Goal: Find specific page/section: Locate a particular part of the current website

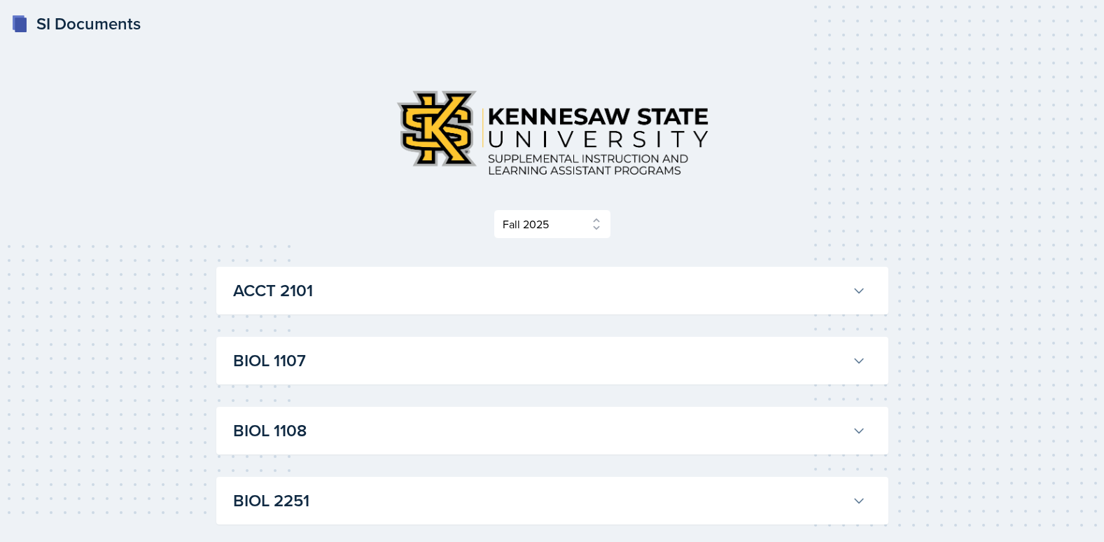
select select "2bed604d-1099-4043-b1bc-2365e8740244"
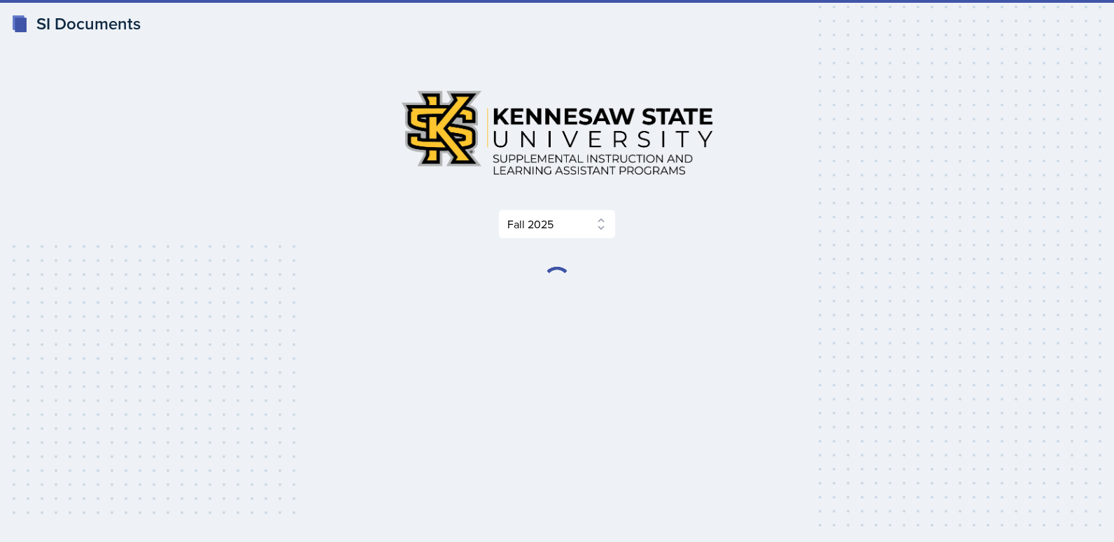
select select "2bed604d-1099-4043-b1bc-2365e8740244"
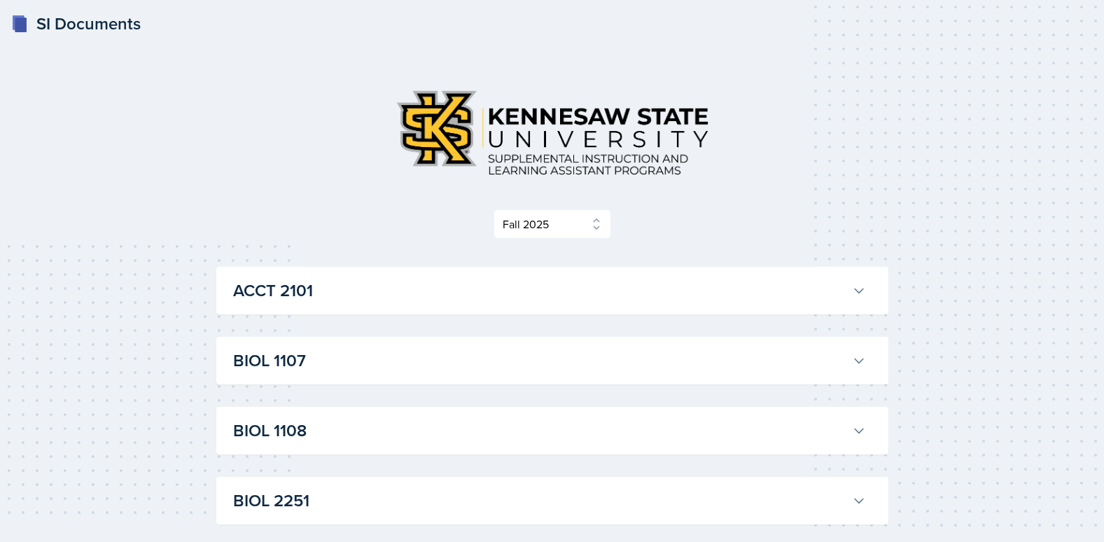
click at [372, 272] on div "ACCT 2101 [PERSON_NAME] Professor: [PERSON_NAME] Export to Google Calendar Recu…" at bounding box center [552, 291] width 672 height 48
click at [294, 276] on button "ACCT 2101" at bounding box center [549, 290] width 638 height 31
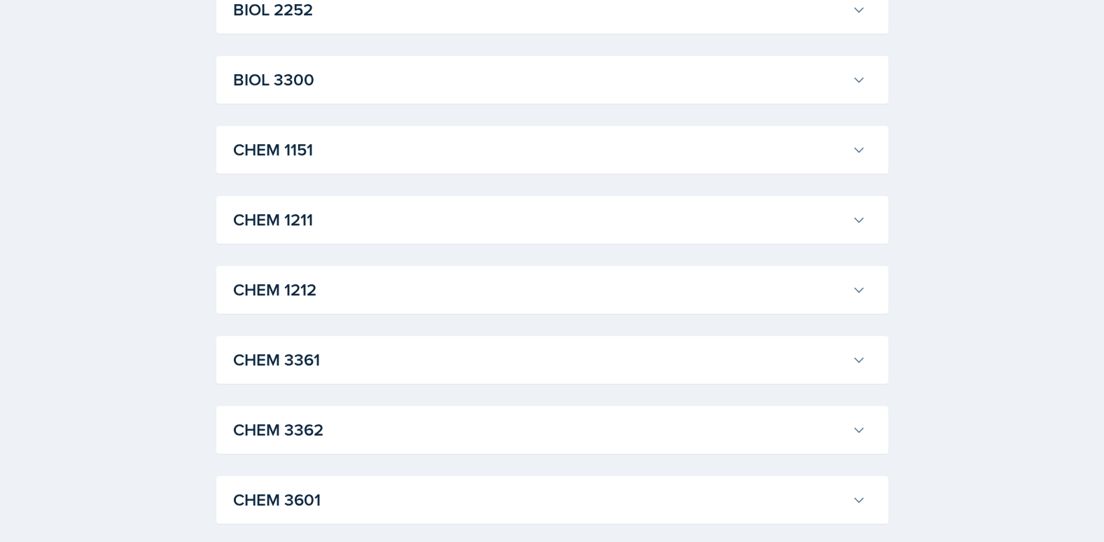
scroll to position [1819, 0]
click at [295, 108] on div "ACCT 2101 Landrea Bishop Professor: Stephanie Miller Export to Google Calendar …" at bounding box center [552, 114] width 672 height 3334
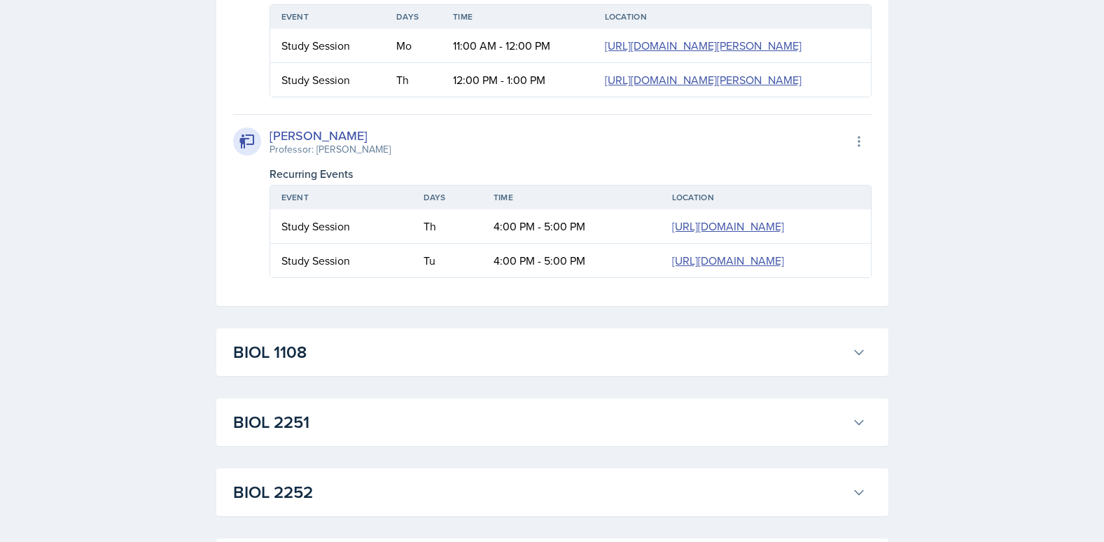
scroll to position [2309, 0]
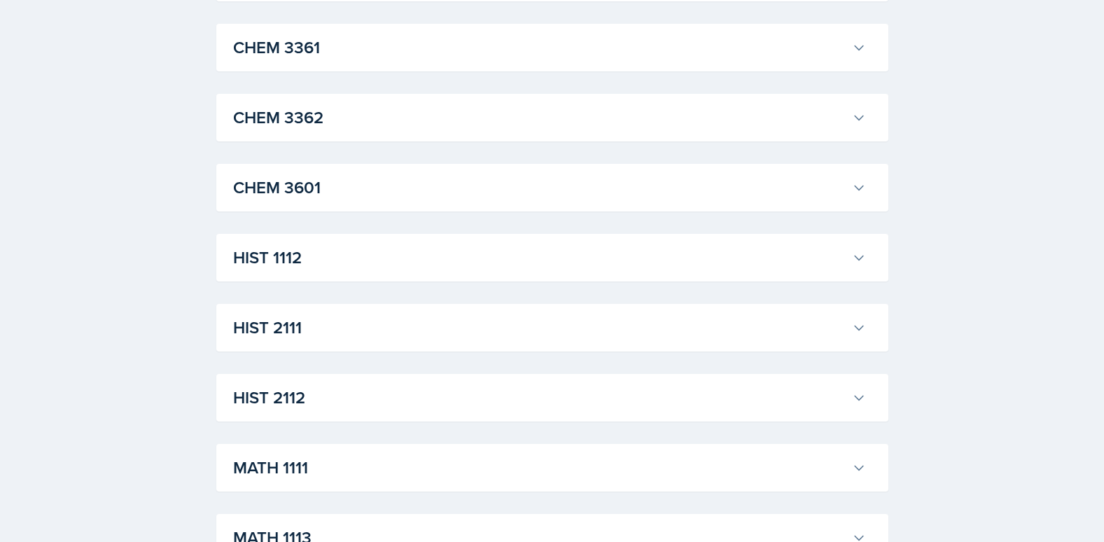
scroll to position [3079, 0]
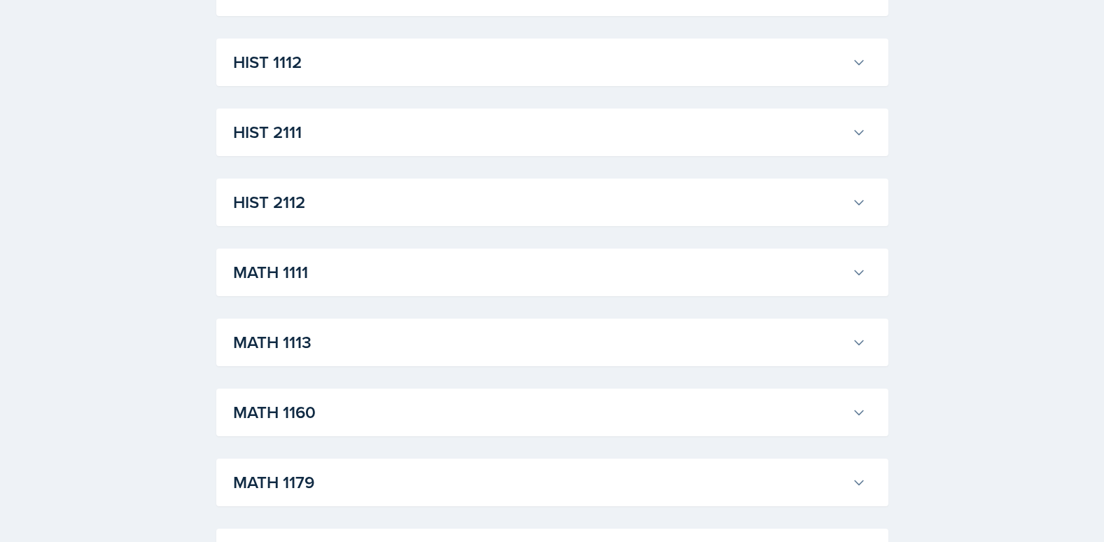
scroll to position [4129, 0]
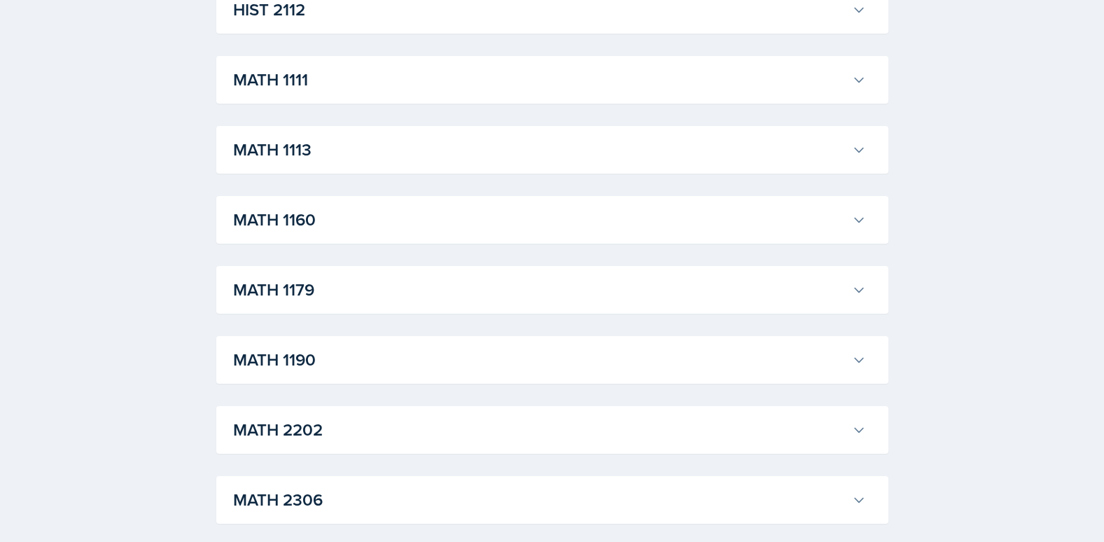
scroll to position [4688, 0]
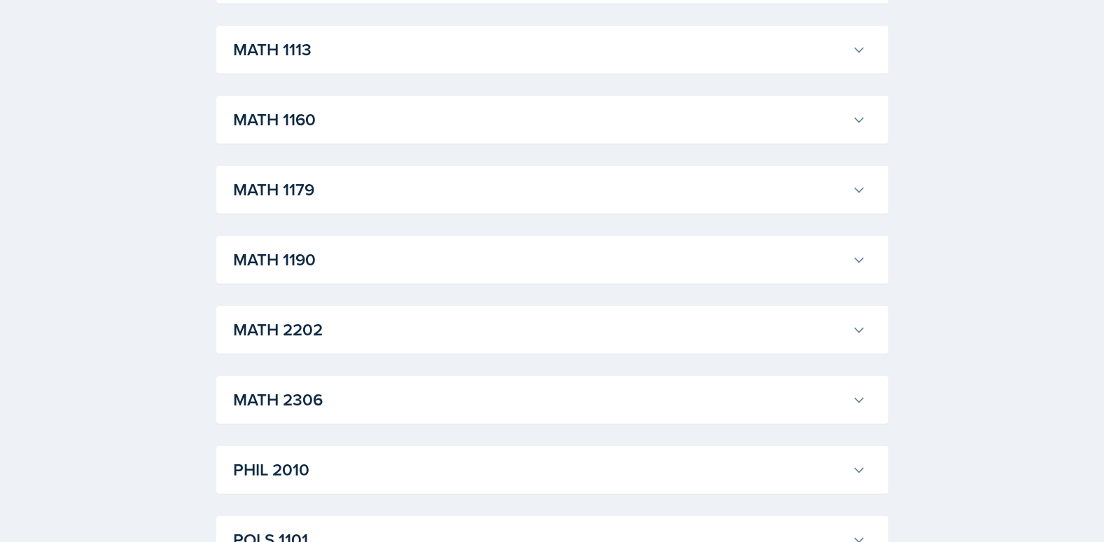
scroll to position [4968, 0]
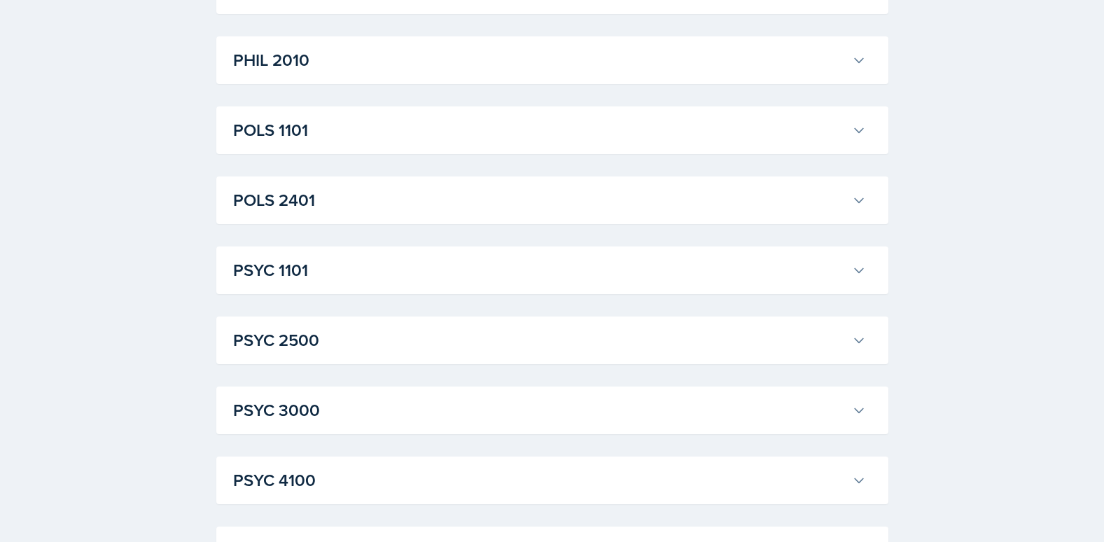
scroll to position [7488, 0]
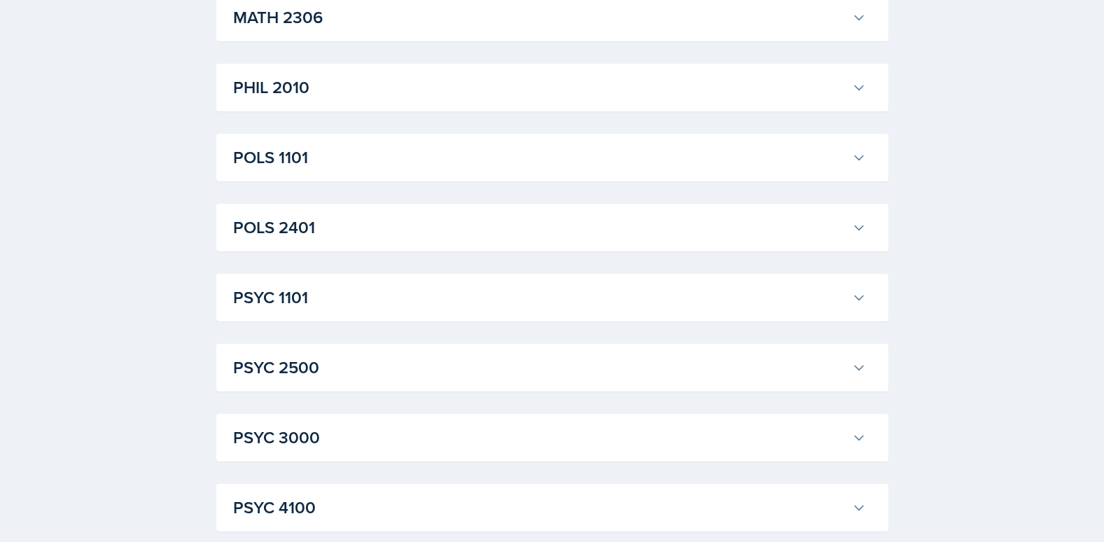
scroll to position [7977, 0]
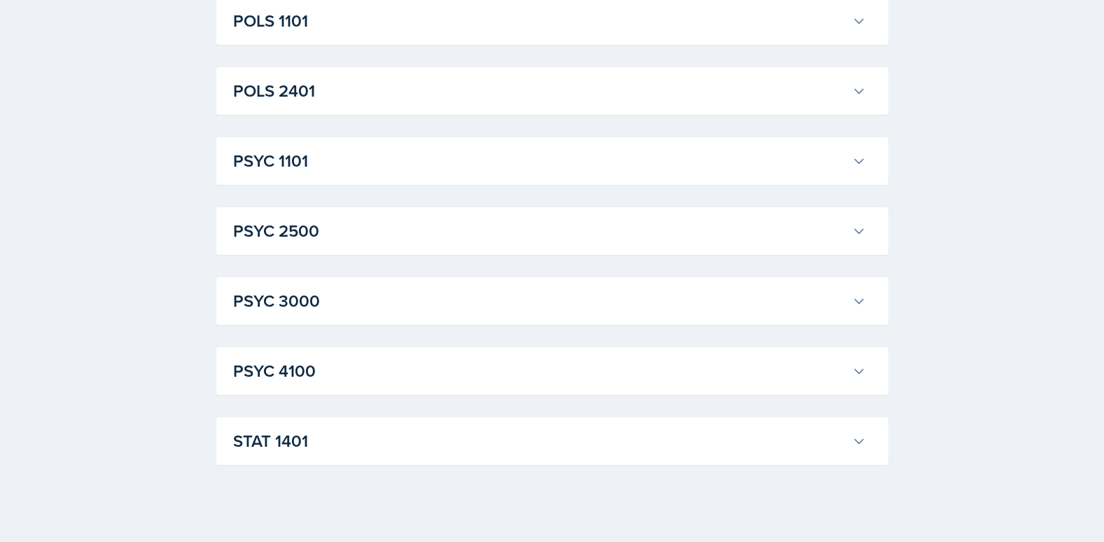
scroll to position [8677, 0]
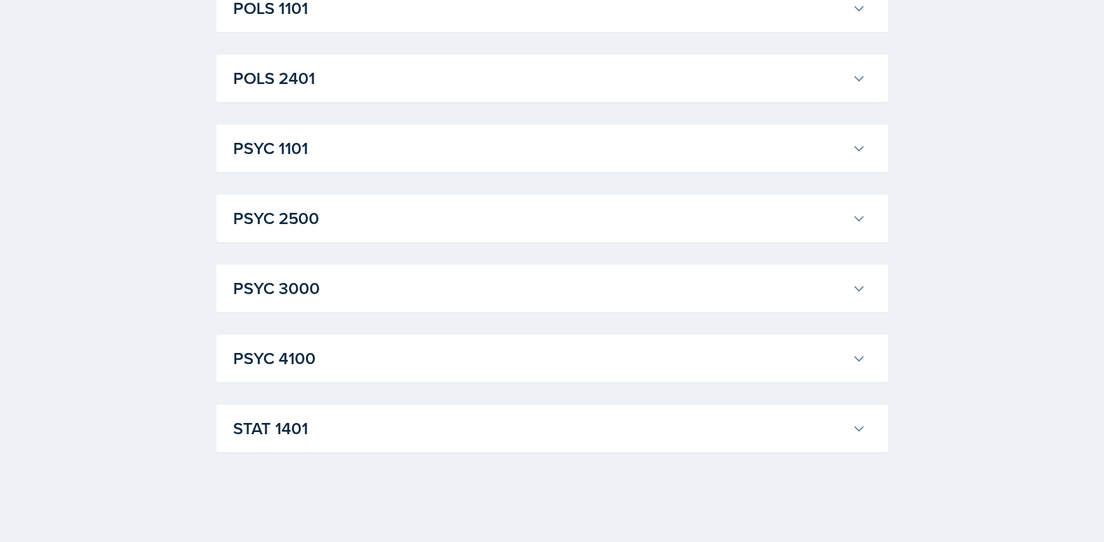
scroll to position [14345, 0]
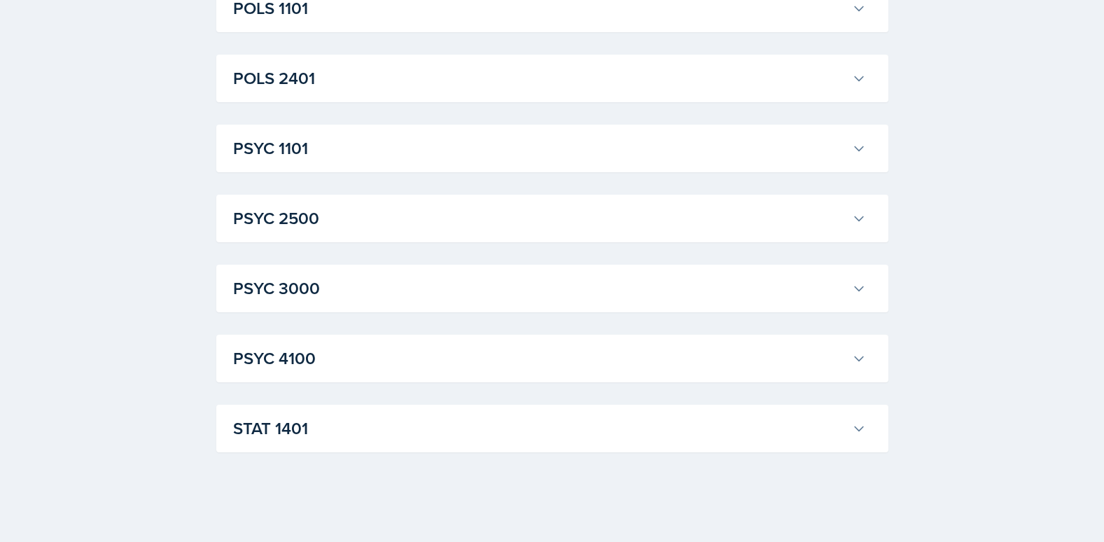
scroll to position [16864, 0]
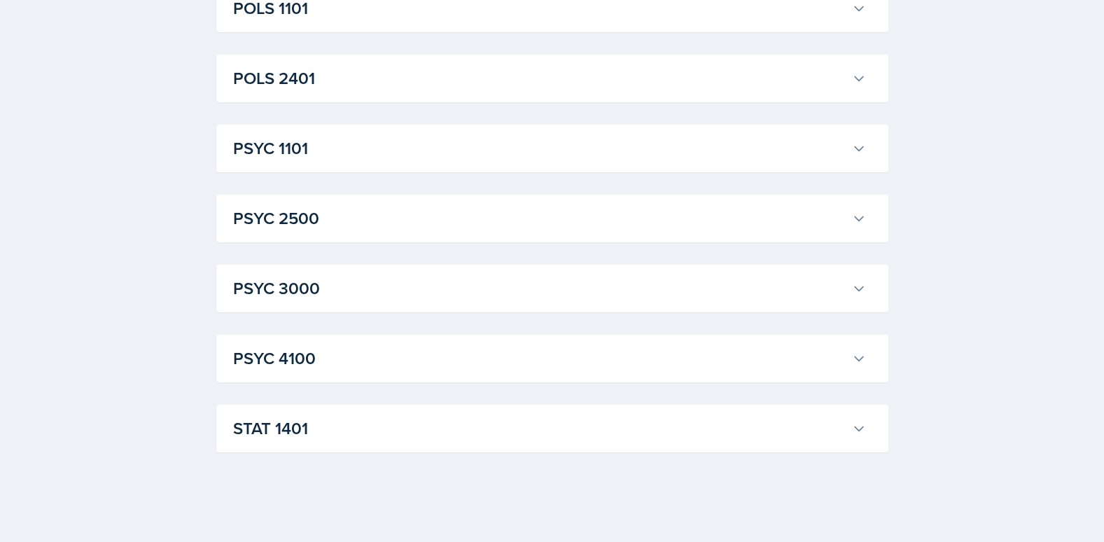
click at [383, 21] on h3 "POLS 1101" at bounding box center [539, 8] width 613 height 25
click at [378, 91] on h3 "POLS 2401" at bounding box center [539, 78] width 613 height 25
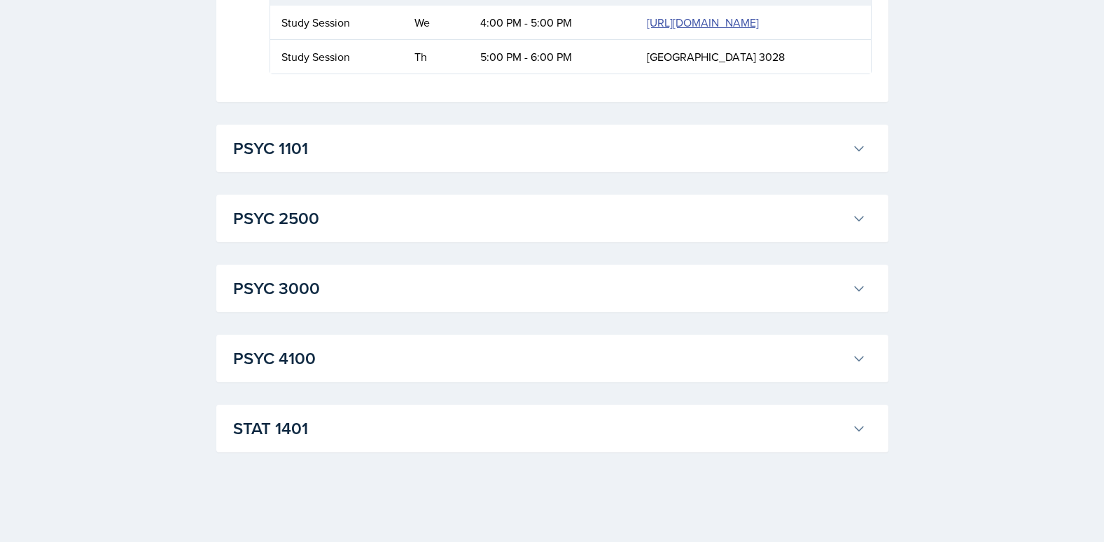
click at [378, 161] on h3 "PSYC 1101" at bounding box center [539, 148] width 613 height 25
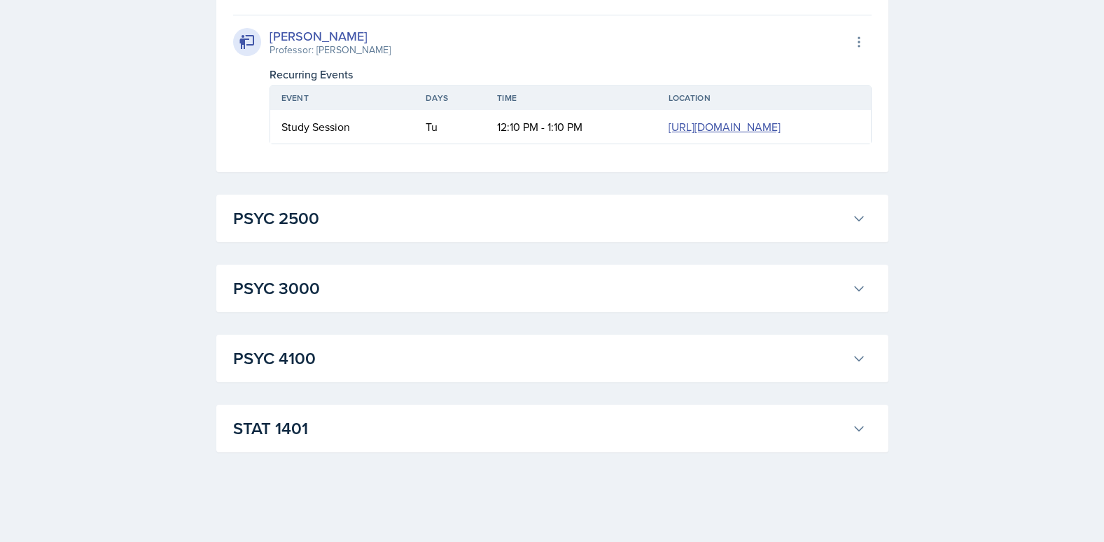
scroll to position [20853, 0]
click at [355, 231] on h3 "PSYC 2500" at bounding box center [539, 218] width 613 height 25
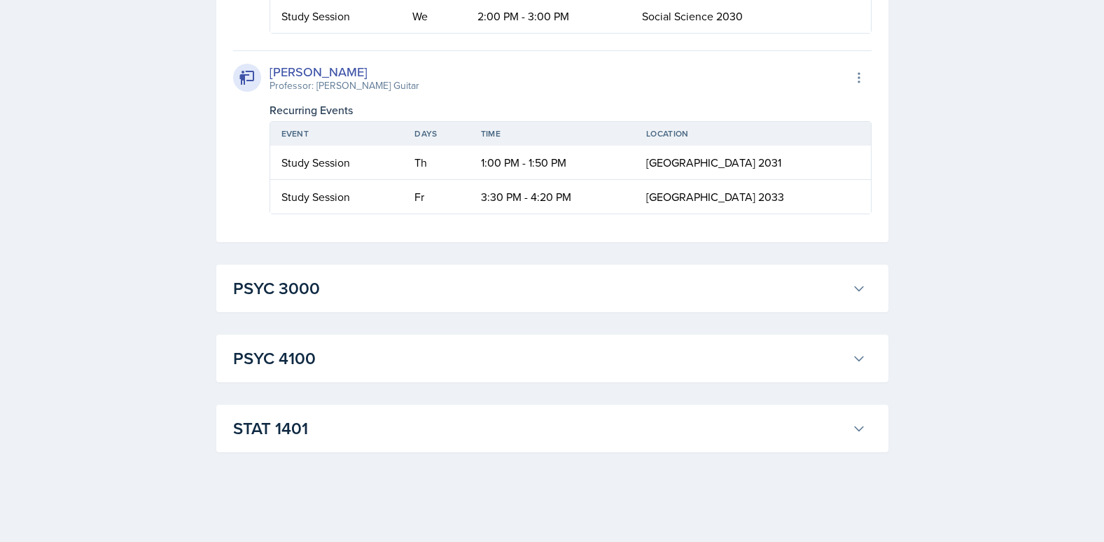
click at [333, 277] on h3 "PSYC 3000" at bounding box center [539, 288] width 613 height 25
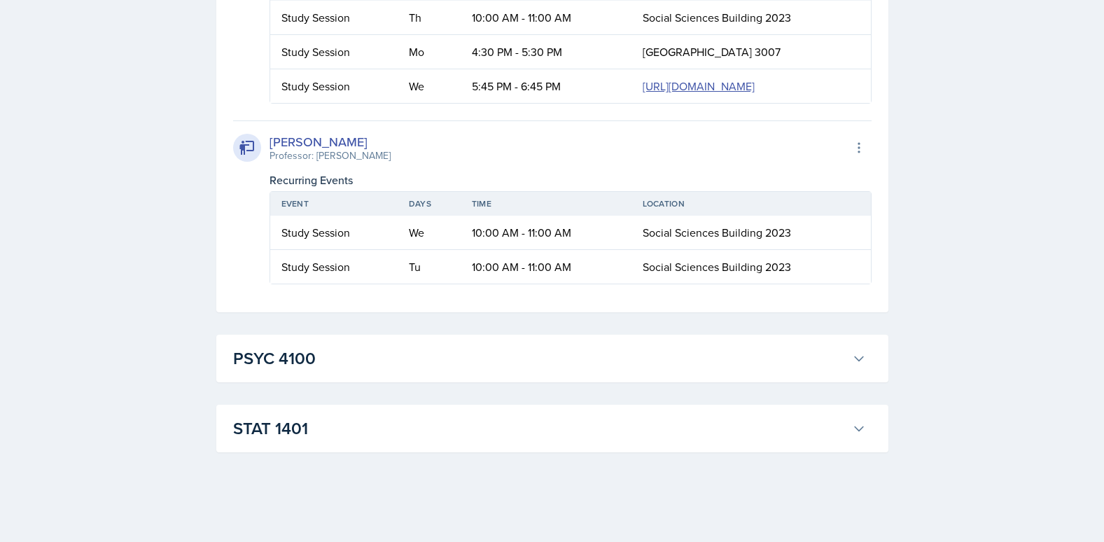
scroll to position [22357, 0]
click at [337, 355] on h3 "PSYC 4100" at bounding box center [539, 358] width 613 height 25
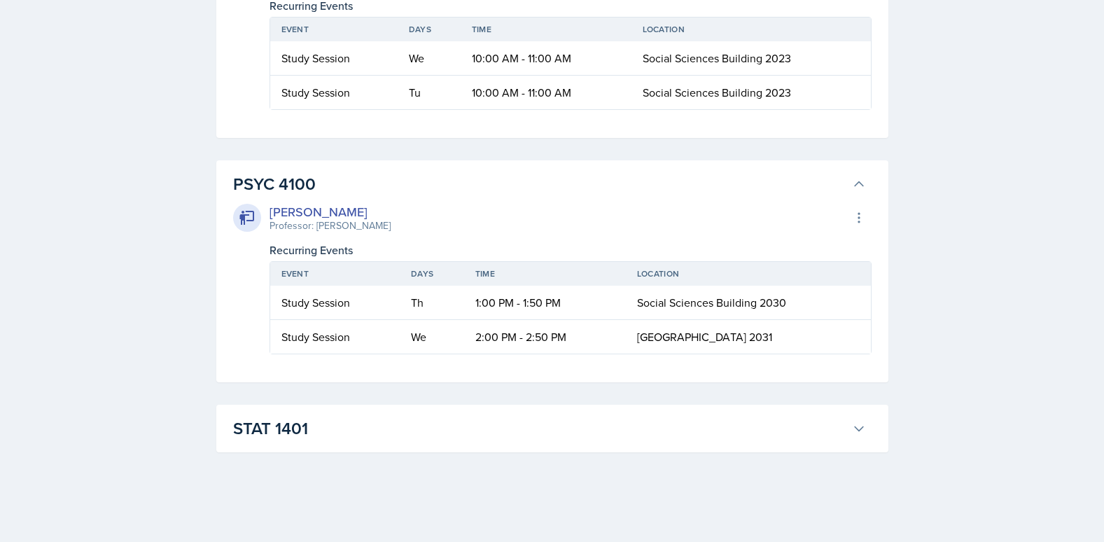
scroll to position [22531, 0]
click at [340, 415] on button "STAT 1401" at bounding box center [549, 428] width 638 height 31
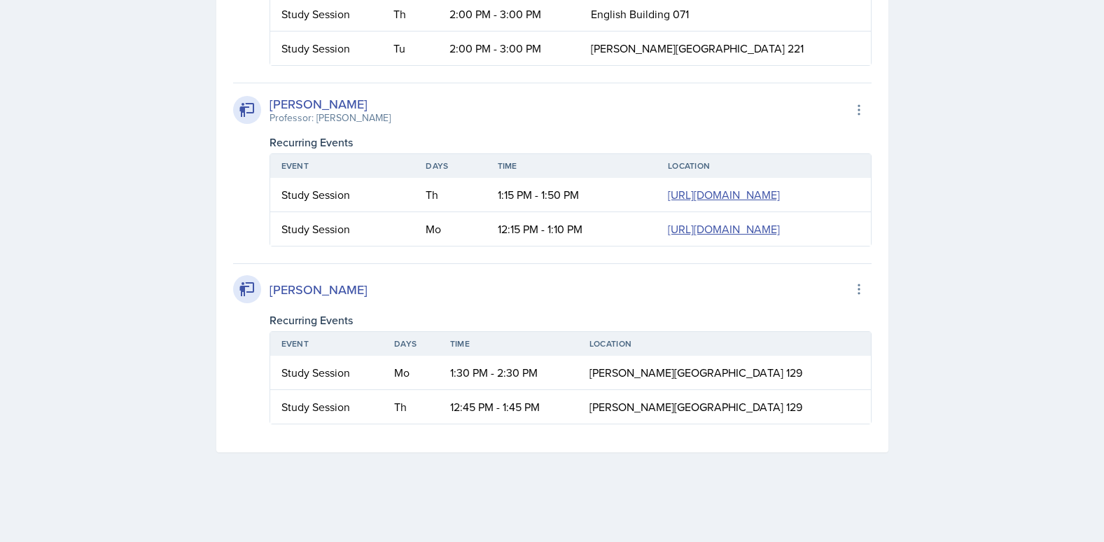
scroll to position [23897, 0]
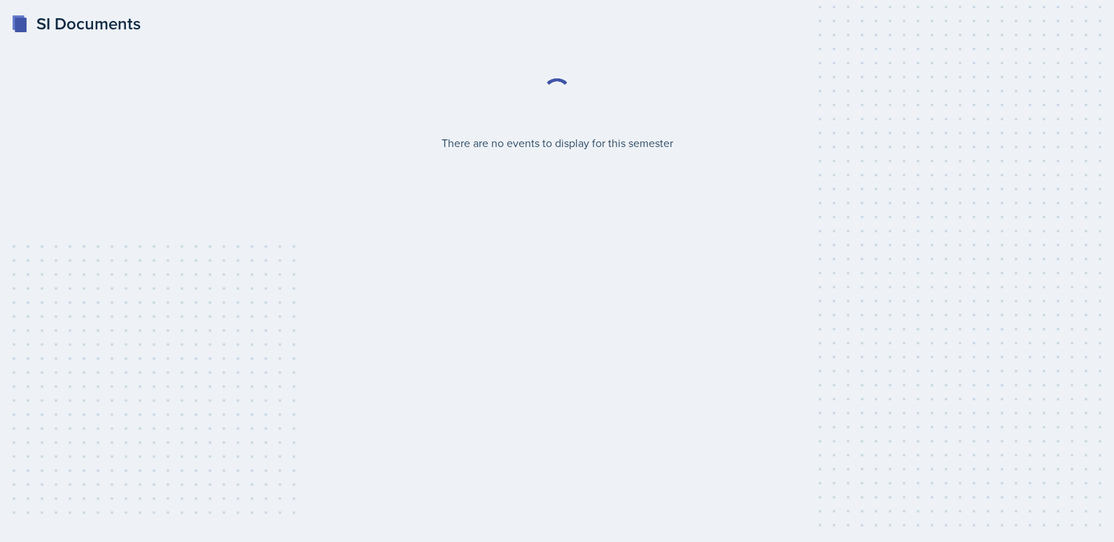
select select "2bed604d-1099-4043-b1bc-2365e8740244"
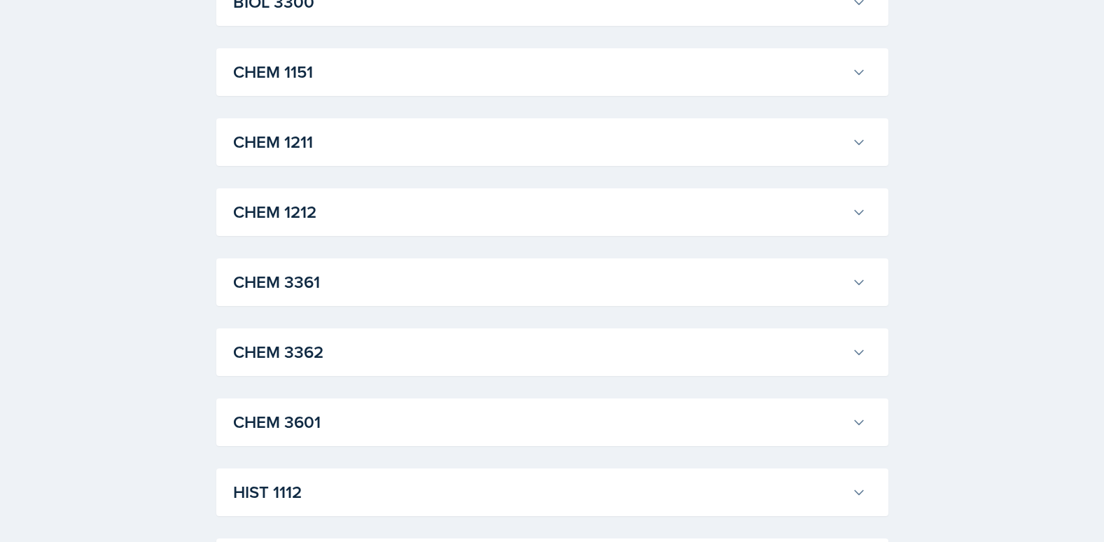
scroll to position [632, 0]
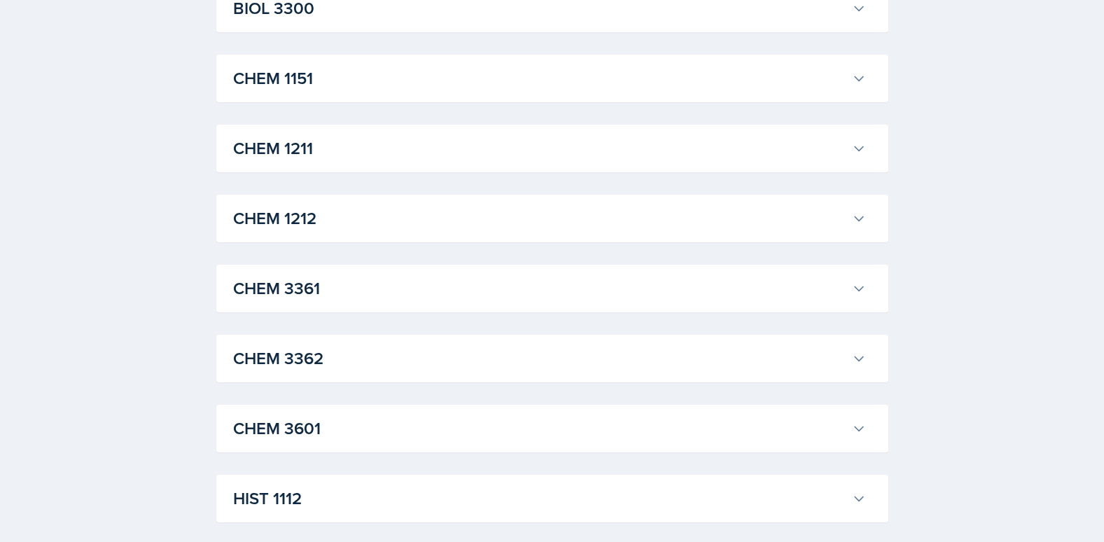
click at [343, 283] on h3 "CHEM 3361" at bounding box center [539, 288] width 613 height 25
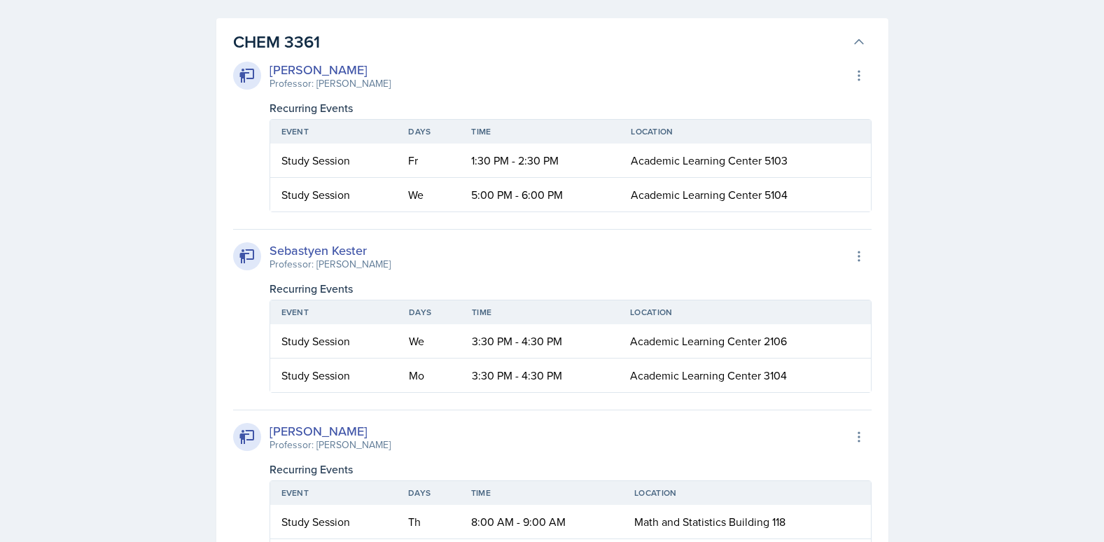
scroll to position [912, 0]
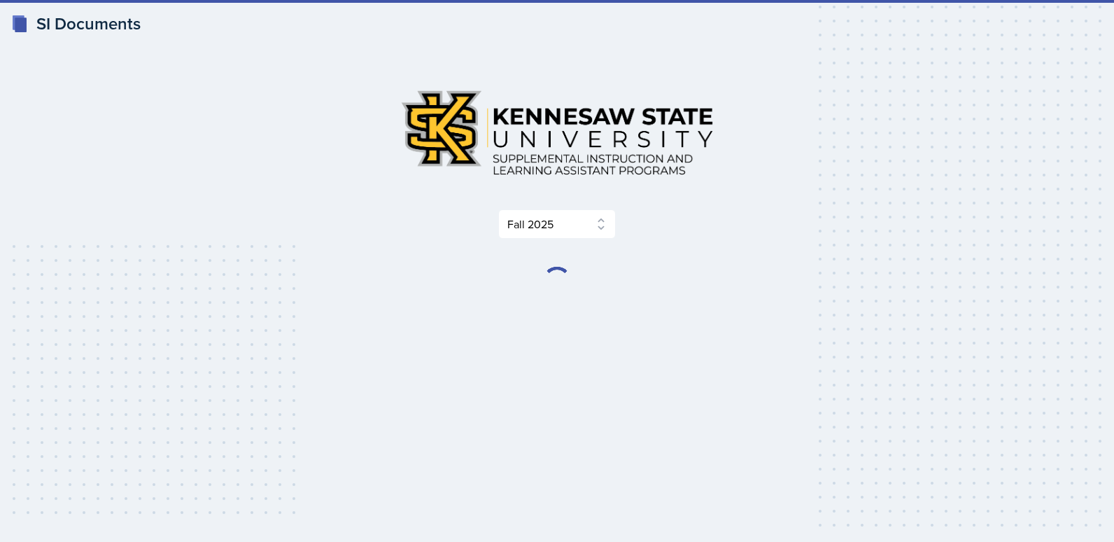
select select "2bed604d-1099-4043-b1bc-2365e8740244"
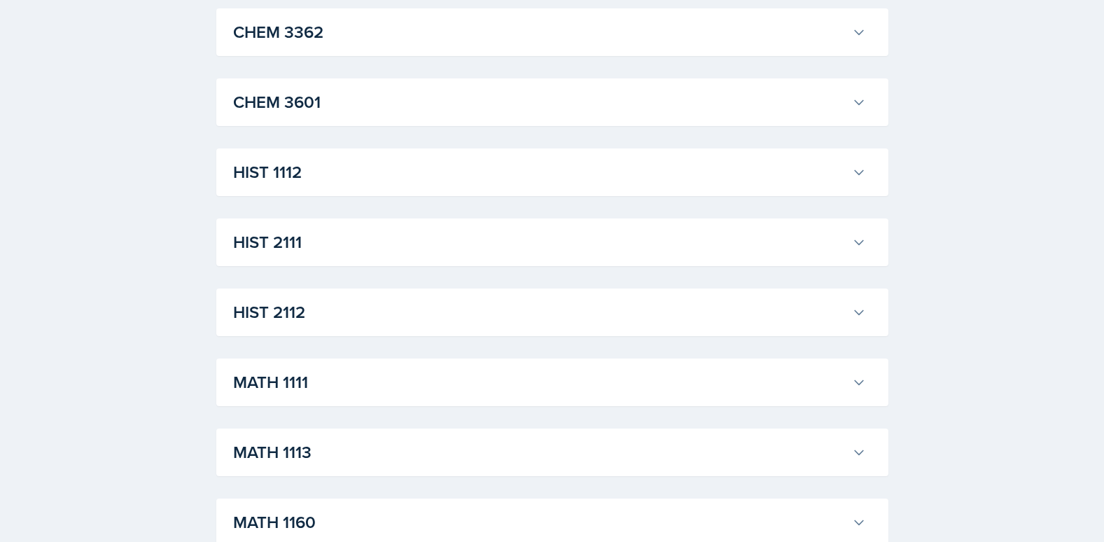
scroll to position [1190, 0]
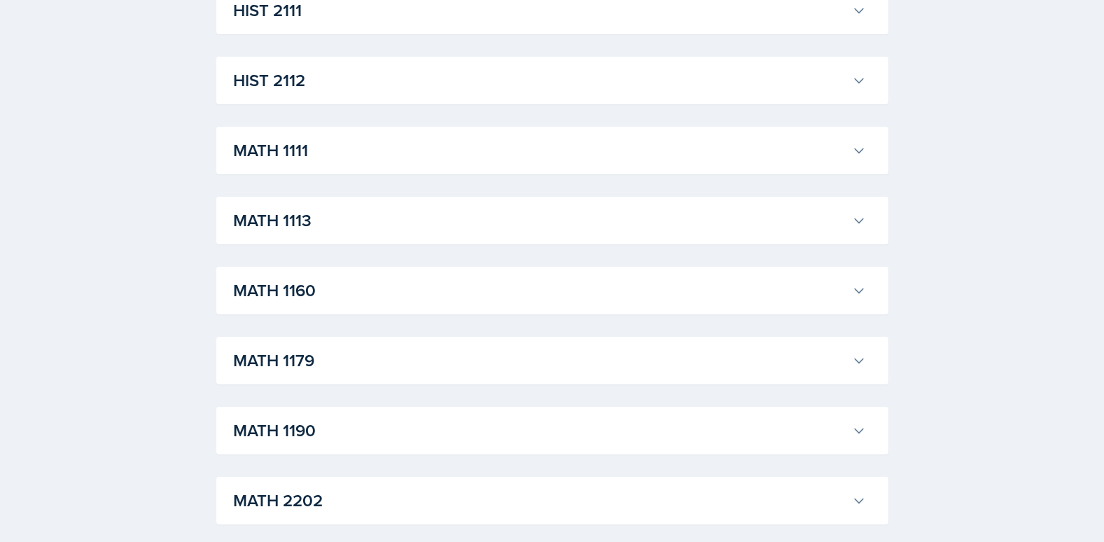
click at [330, 463] on div "ACCT 2101 Landrea Bishop Professor: Stephanie Miller Export to Google Calendar …" at bounding box center [552, 115] width 672 height 2077
click at [334, 460] on div "ACCT 2101 Landrea Bishop Professor: Stephanie Miller Export to Google Calendar …" at bounding box center [552, 115] width 672 height 2077
click at [348, 444] on button "MATH 1190" at bounding box center [549, 430] width 638 height 31
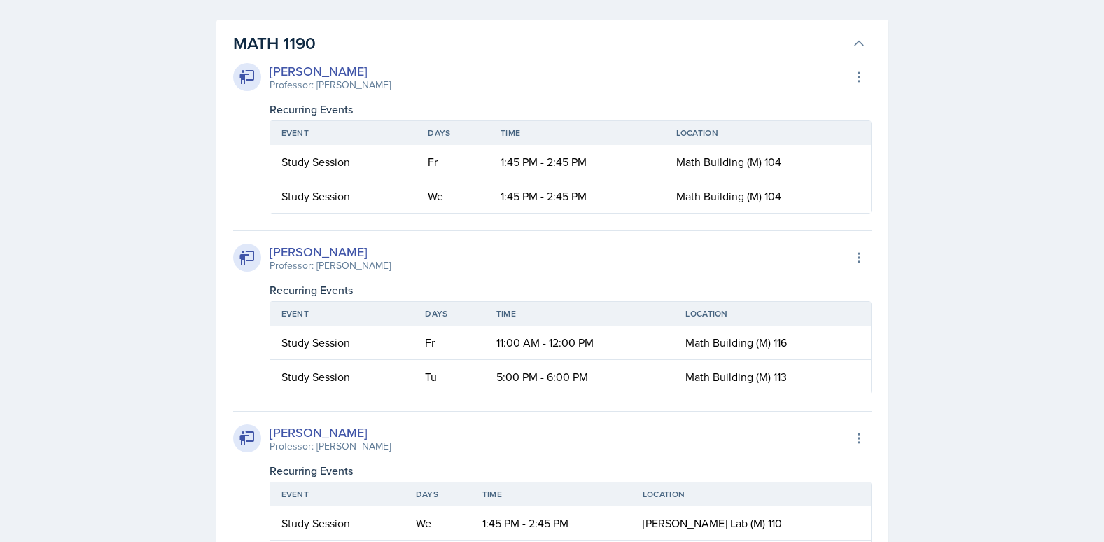
scroll to position [1679, 0]
